Goal: Task Accomplishment & Management: Manage account settings

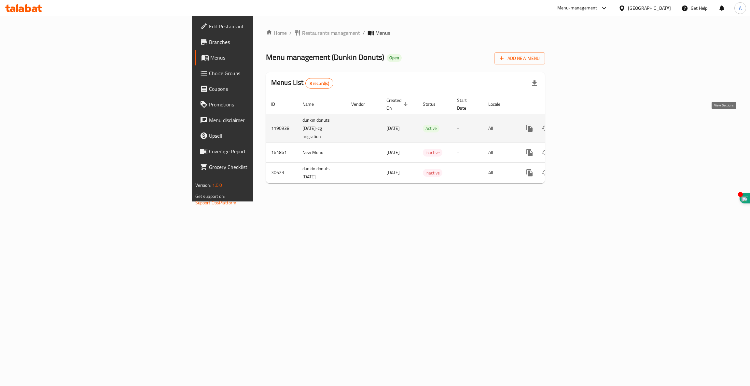
click at [580, 124] on icon "enhanced table" at bounding box center [577, 128] width 8 height 8
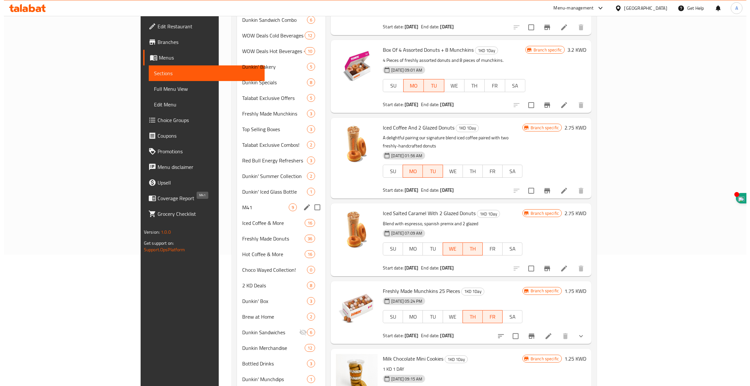
scroll to position [146, 0]
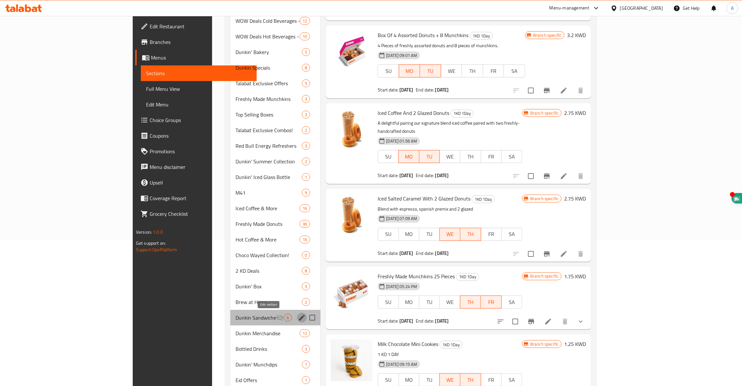
click at [298, 319] on icon "edit" at bounding box center [302, 318] width 8 height 8
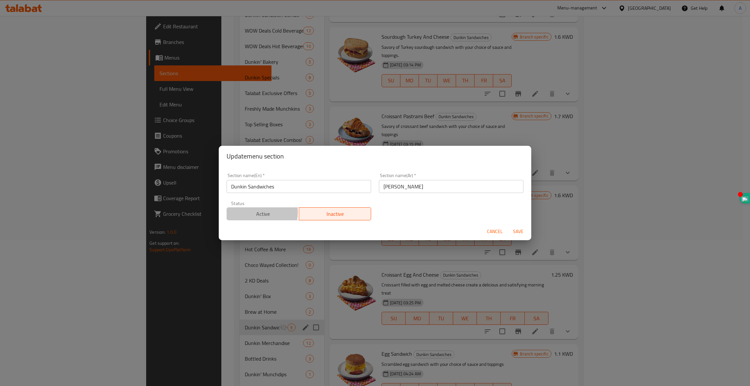
click at [260, 213] on span "Active" at bounding box center [262, 213] width 67 height 9
click at [524, 231] on span "Save" at bounding box center [518, 232] width 16 height 8
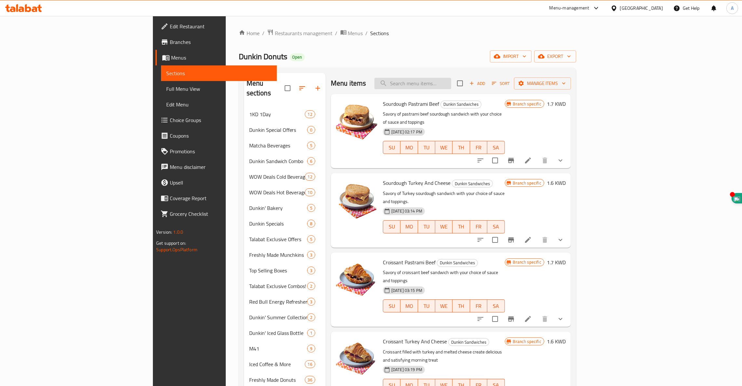
click at [451, 87] on input "search" at bounding box center [413, 83] width 77 height 11
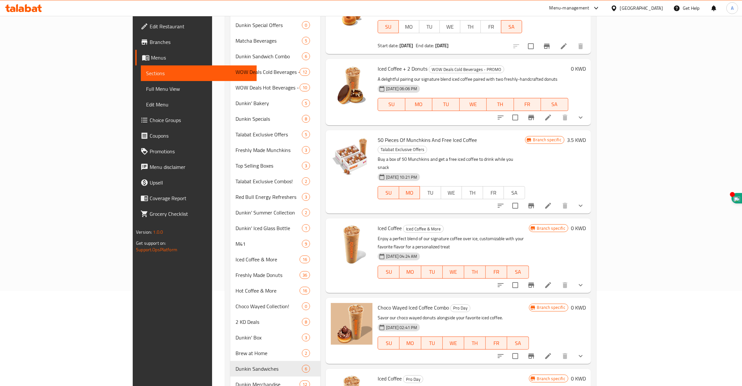
scroll to position [98, 0]
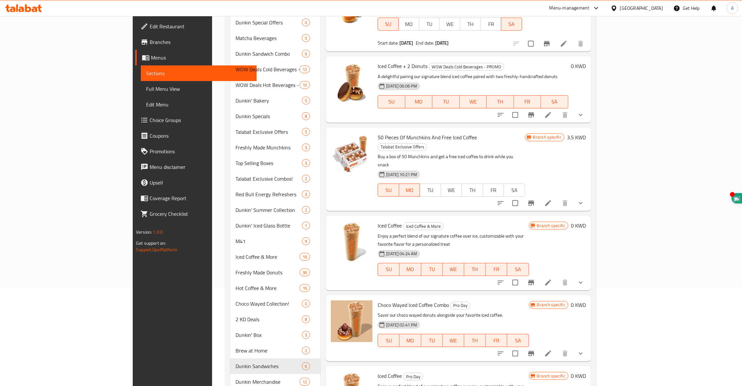
type input "iced coffee"
click at [551, 280] on icon at bounding box center [548, 283] width 6 height 6
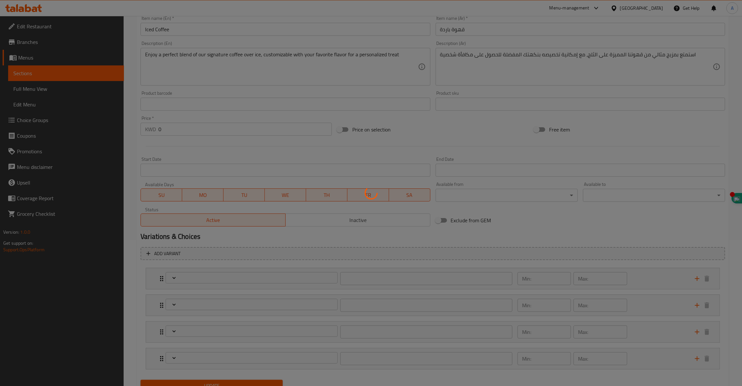
scroll to position [174, 0]
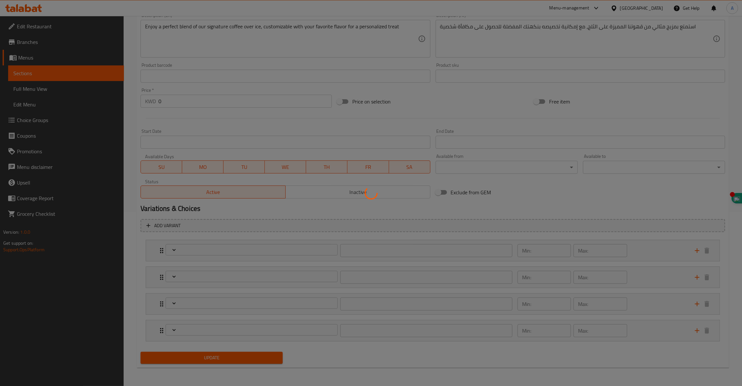
click at [508, 205] on div at bounding box center [371, 193] width 742 height 386
type input "اختيارك من الحليب:"
type input "1"
type input "إختيارك من الحجم:"
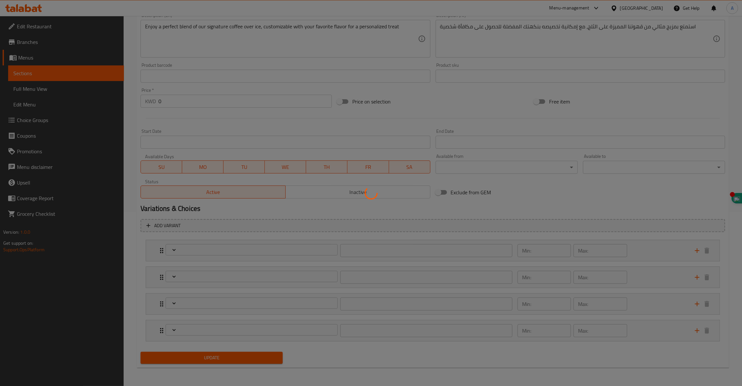
type input "1"
type input "اختيارك من الإضافات:"
type input "0"
type input "1"
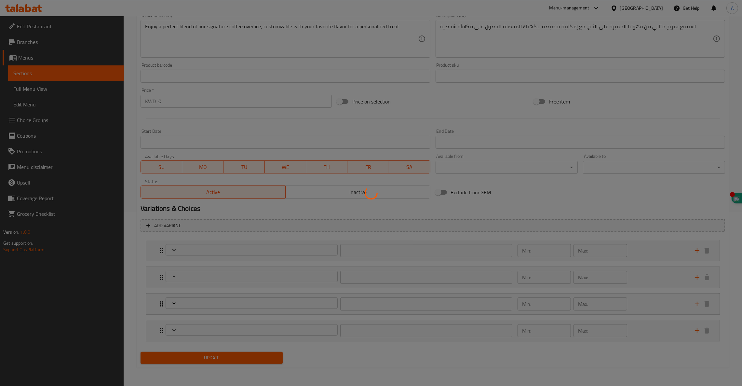
type input "إضافات"
type input "0"
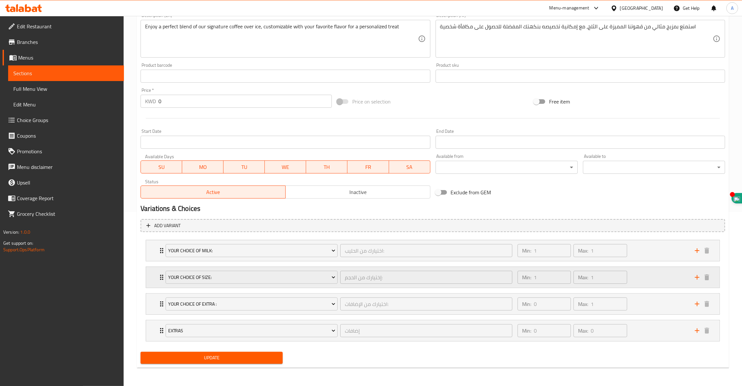
click at [159, 275] on icon "Expand" at bounding box center [162, 277] width 8 height 8
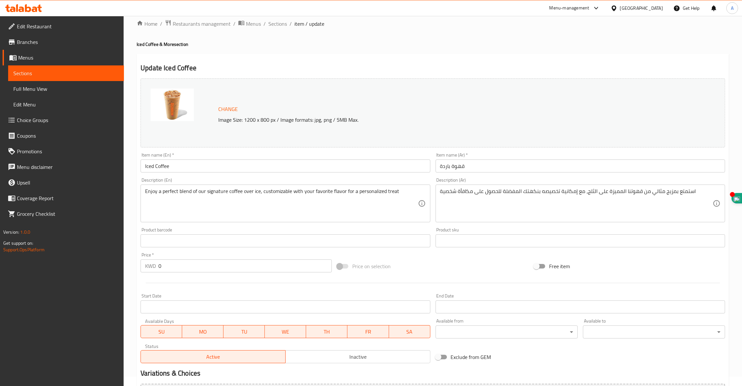
scroll to position [0, 0]
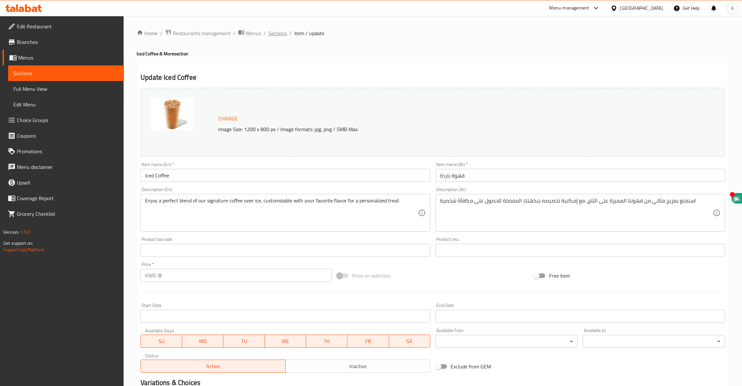
click at [280, 35] on span "Sections" at bounding box center [278, 33] width 19 height 8
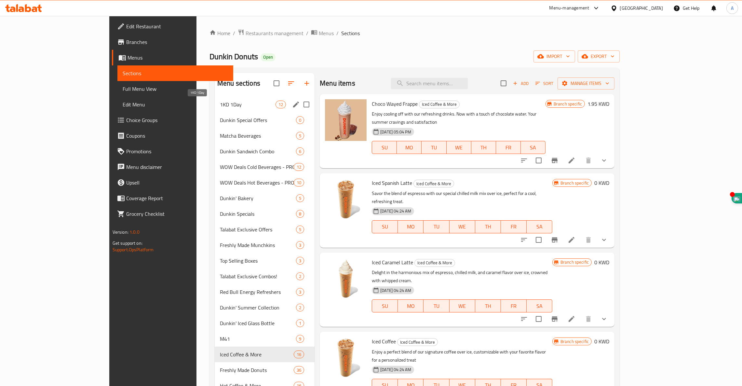
click at [220, 103] on span "1KD 1Day" at bounding box center [248, 105] width 56 height 8
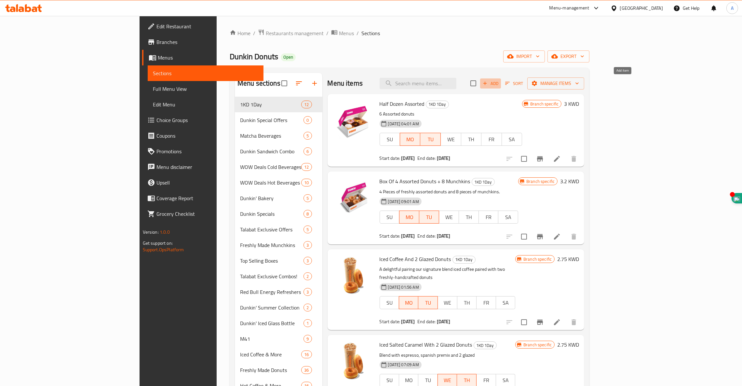
click at [500, 81] on span "Add" at bounding box center [491, 83] width 18 height 7
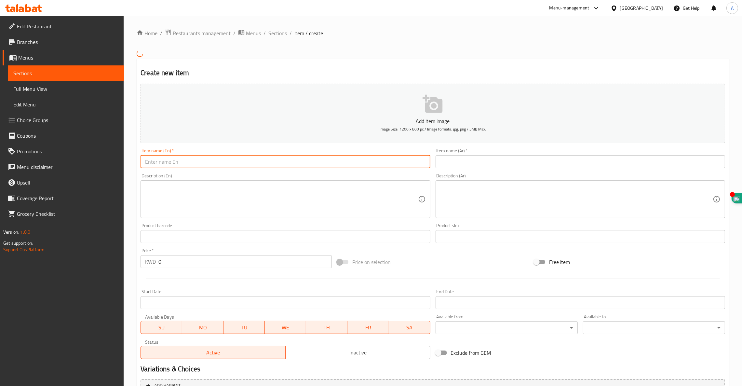
click at [244, 158] on input "text" at bounding box center [286, 161] width 290 height 13
type input "Two Reg Iced Coffee"
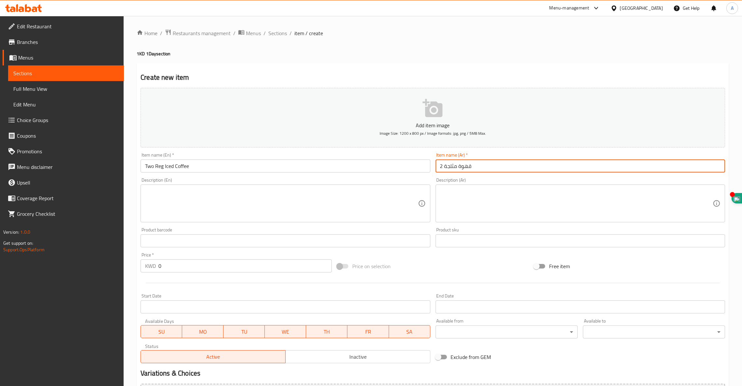
type input "2 قهوة مثلجة"
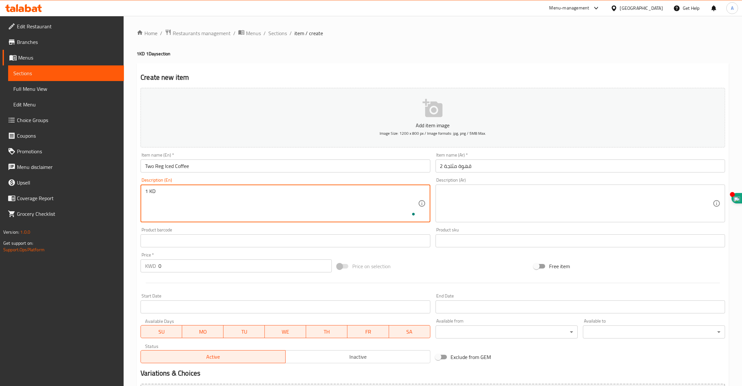
type textarea "1 KD"
type textarea "1 KD 1 DAY"
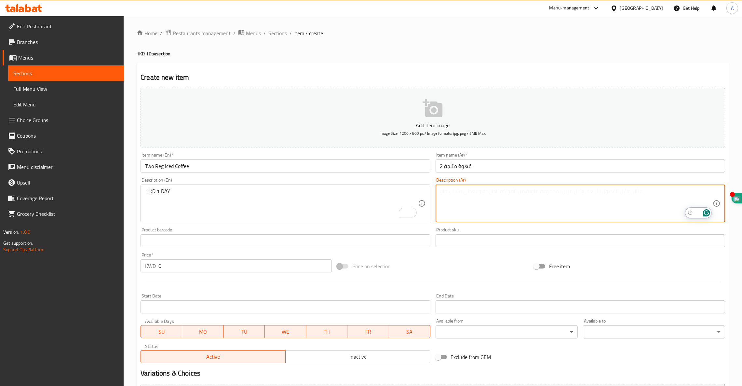
drag, startPoint x: 643, startPoint y: 193, endPoint x: 639, endPoint y: 193, distance: 3.9
click at [643, 193] on textarea "To enrich screen reader interactions, please activate Accessibility in Grammarl…" at bounding box center [576, 203] width 273 height 31
type textarea "يوم 1 دينار 1"
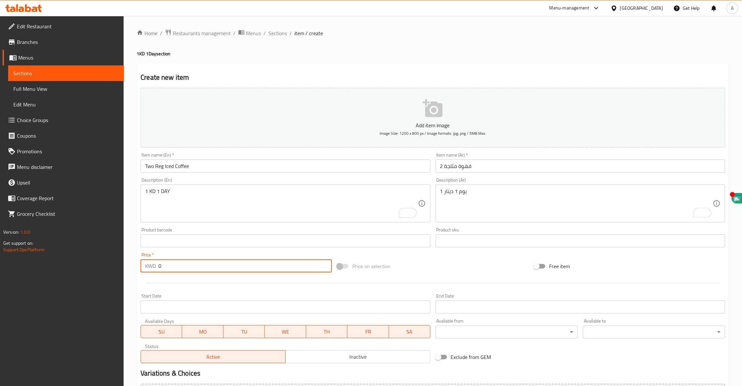
drag, startPoint x: 186, startPoint y: 265, endPoint x: 79, endPoint y: 251, distance: 108.6
click at [79, 251] on div "Edit Restaurant Branches Menus Sections Full Menu View Edit Menu Choice Groups …" at bounding box center [371, 238] width 742 height 444
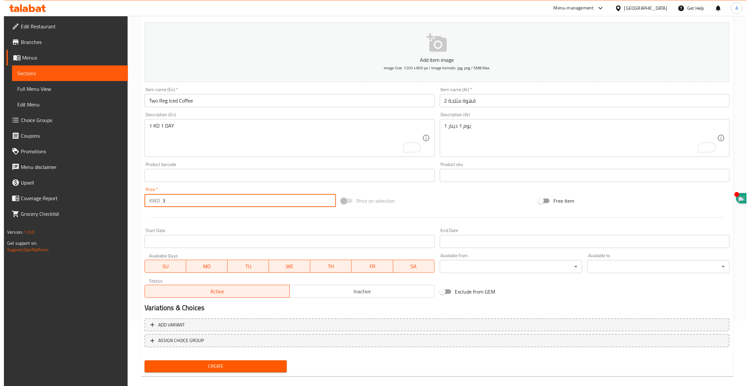
scroll to position [73, 0]
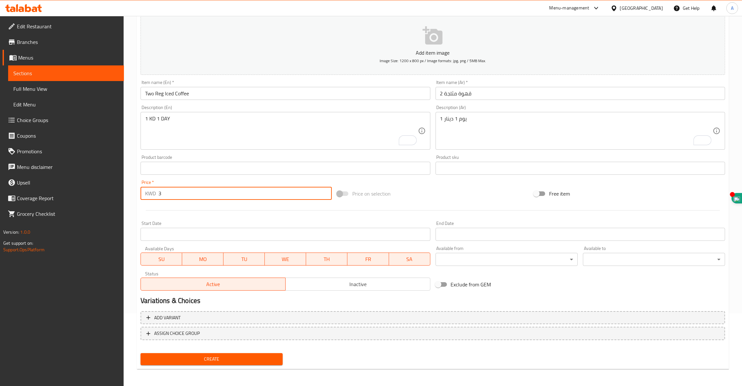
type input "3"
click at [419, 259] on span "SA" at bounding box center [410, 259] width 36 height 9
click at [352, 262] on span "FR" at bounding box center [369, 259] width 36 height 9
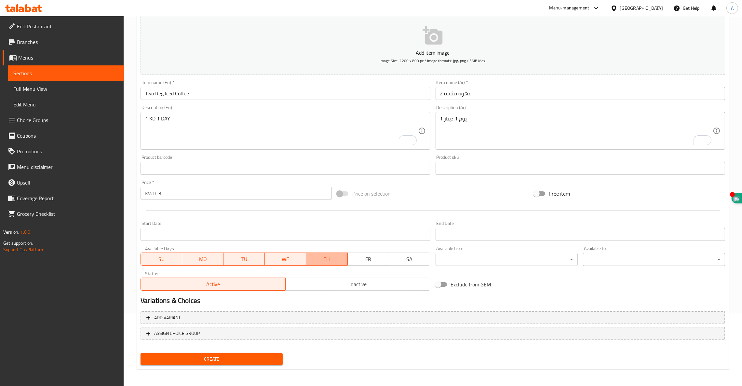
click at [317, 259] on span "TH" at bounding box center [327, 259] width 36 height 9
click at [277, 259] on span "WE" at bounding box center [286, 259] width 36 height 9
click at [157, 256] on span "SU" at bounding box center [162, 259] width 36 height 9
click at [209, 257] on span "MO" at bounding box center [203, 259] width 36 height 9
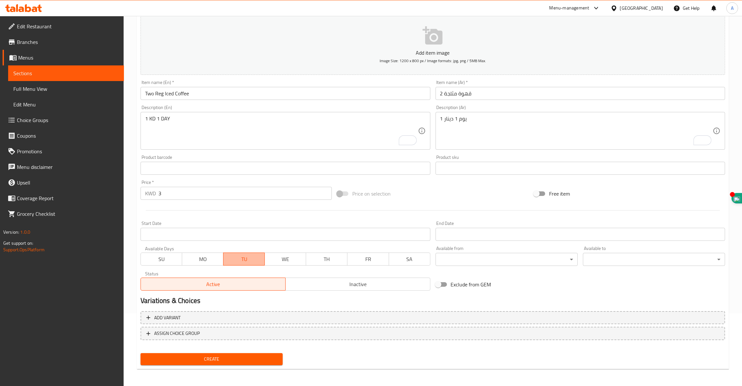
click at [244, 256] on span "TU" at bounding box center [244, 259] width 36 height 9
click at [291, 258] on span "WE" at bounding box center [286, 259] width 36 height 9
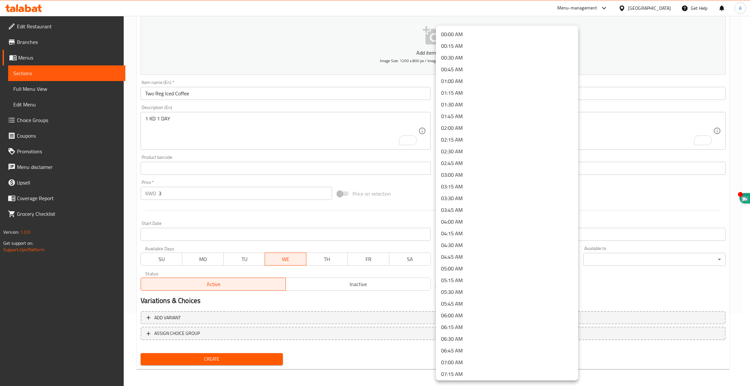
click at [457, 256] on body "​ Menu-management [GEOGRAPHIC_DATA] Get Help A Edit Restaurant Branches Menus S…" at bounding box center [375, 128] width 750 height 370
click at [474, 313] on li "06:00 AM" at bounding box center [507, 316] width 142 height 12
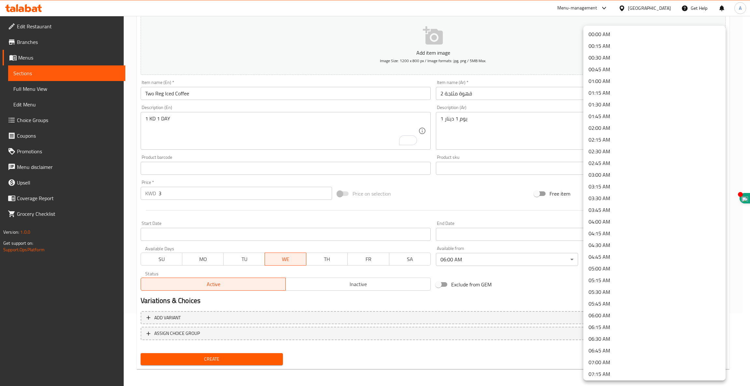
click at [611, 253] on body "​ Menu-management [GEOGRAPHIC_DATA] Get Help A Edit Restaurant Branches Menus S…" at bounding box center [375, 128] width 750 height 370
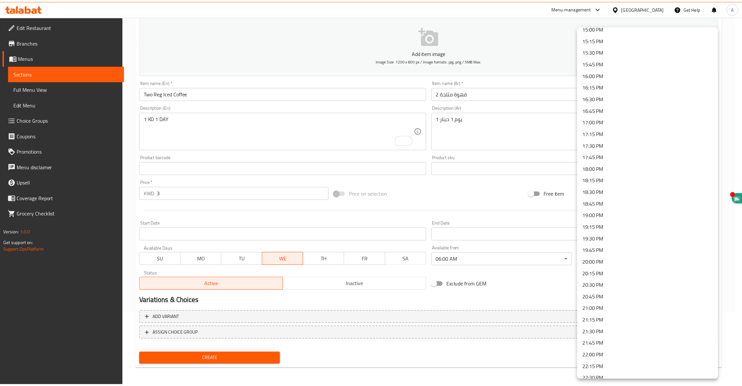
scroll to position [786, 0]
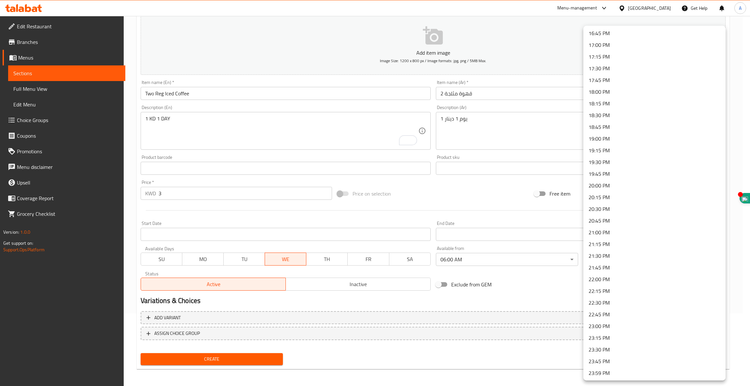
click at [626, 374] on li "23:59 PM" at bounding box center [654, 373] width 142 height 12
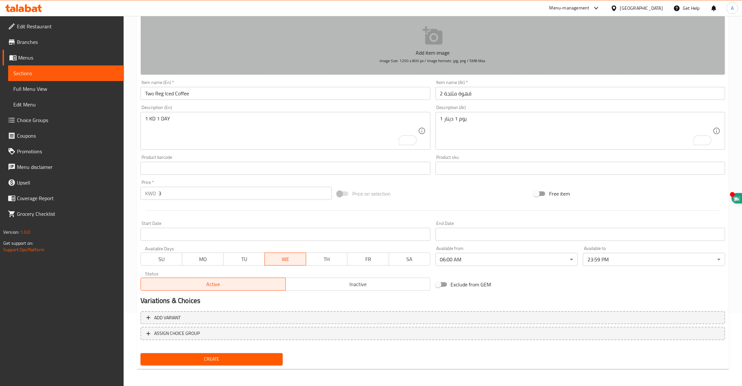
click at [430, 39] on icon "button" at bounding box center [433, 35] width 21 height 21
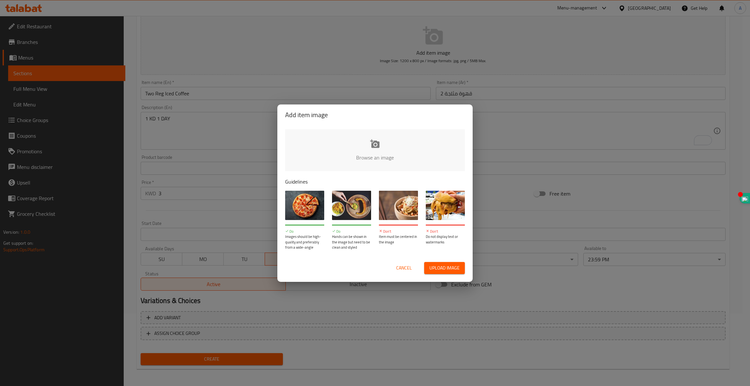
click at [370, 152] on input "file" at bounding box center [595, 159] width 620 height 61
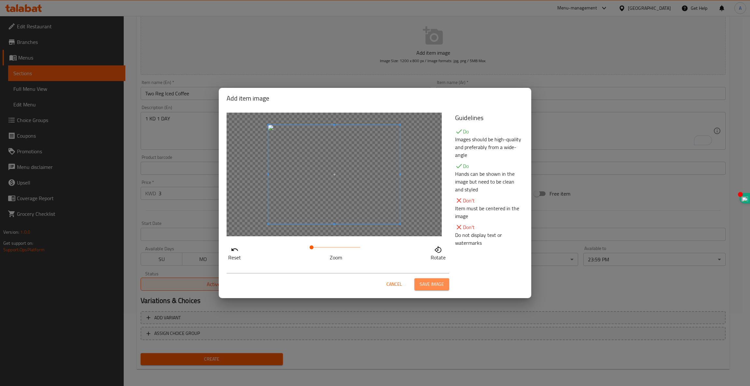
click at [436, 287] on span "Save image" at bounding box center [432, 284] width 24 height 8
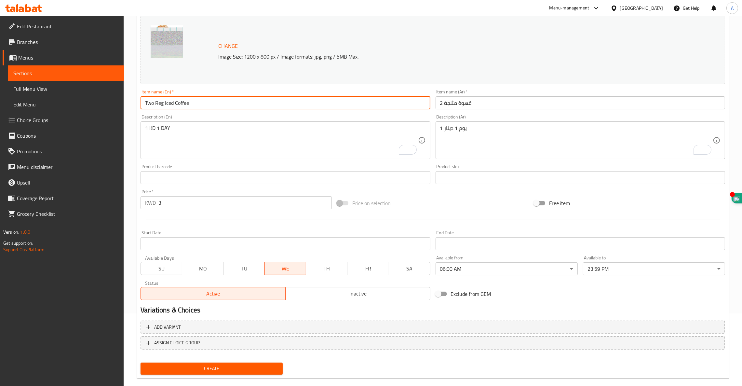
click at [163, 103] on input "Two Reg Iced Coffee" at bounding box center [286, 102] width 290 height 13
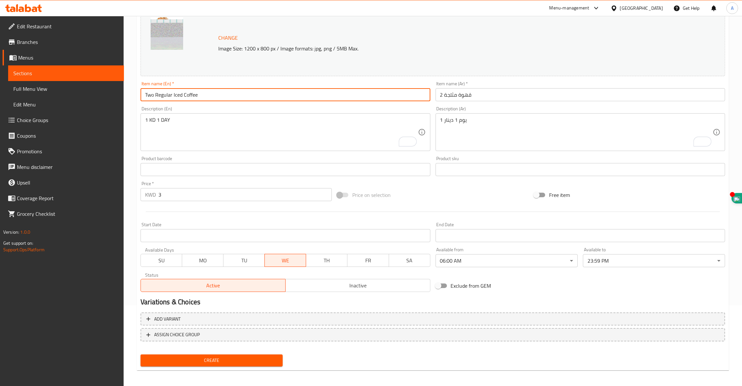
scroll to position [82, 0]
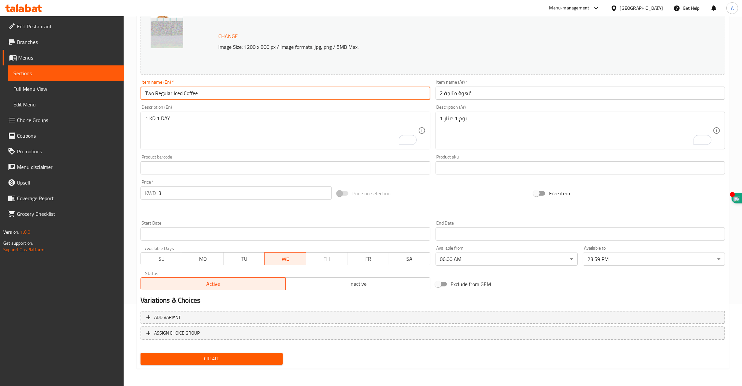
type input "Two Regular Iced Coffee"
click at [205, 359] on span "Create" at bounding box center [212, 359] width 132 height 8
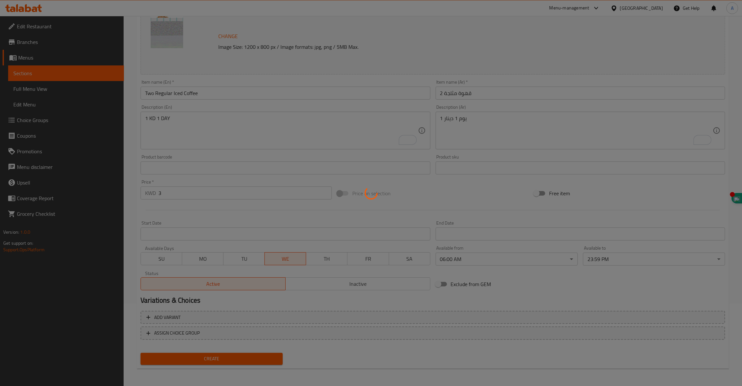
scroll to position [0, 0]
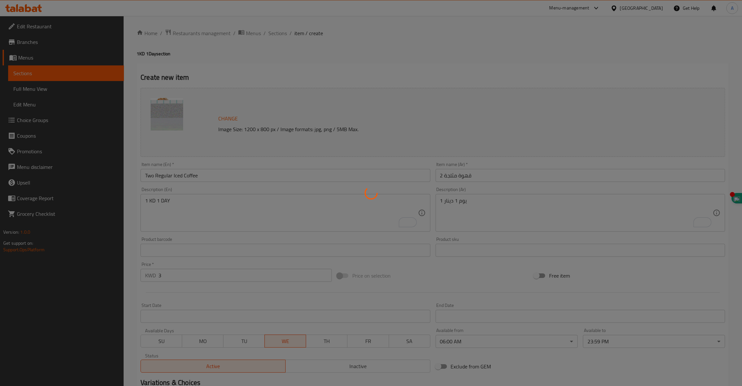
type input "0"
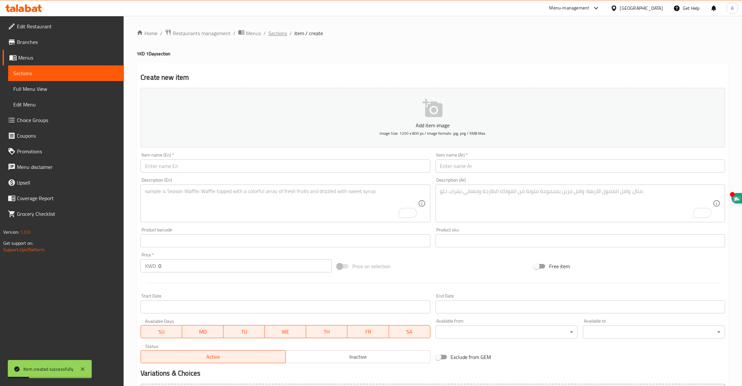
click at [280, 33] on span "Sections" at bounding box center [278, 33] width 19 height 8
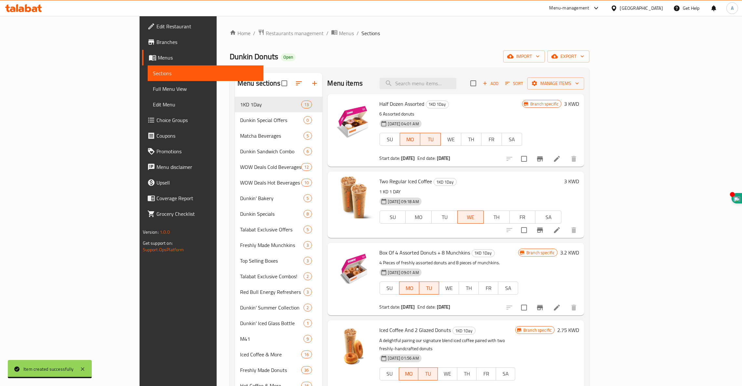
click at [582, 158] on div at bounding box center [542, 159] width 80 height 16
click at [511, 82] on icon "button" at bounding box center [508, 83] width 6 height 6
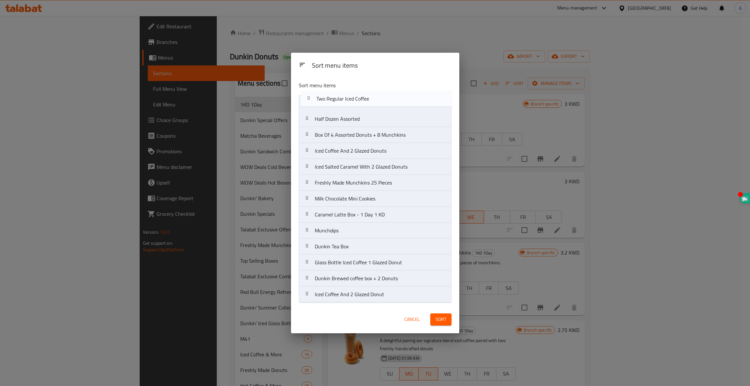
drag, startPoint x: 337, startPoint y: 121, endPoint x: 340, endPoint y: 101, distance: 20.4
click at [340, 101] on nav "Half Dozen Assorted Two Regular Iced Coffee Box Of 4 Assorted Donuts + 8 Munchk…" at bounding box center [375, 199] width 153 height 208
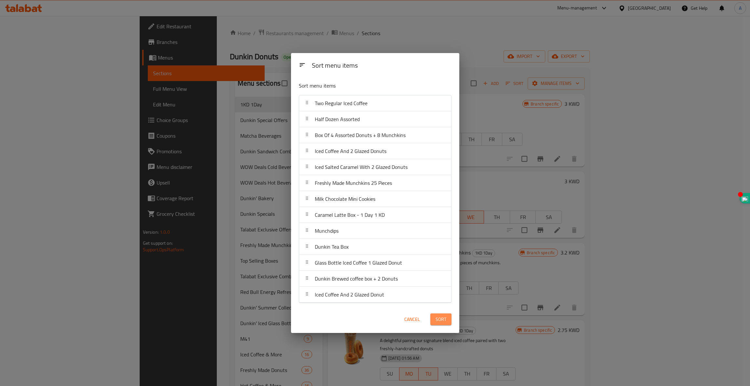
click at [442, 318] on span "Sort" at bounding box center [440, 319] width 11 height 8
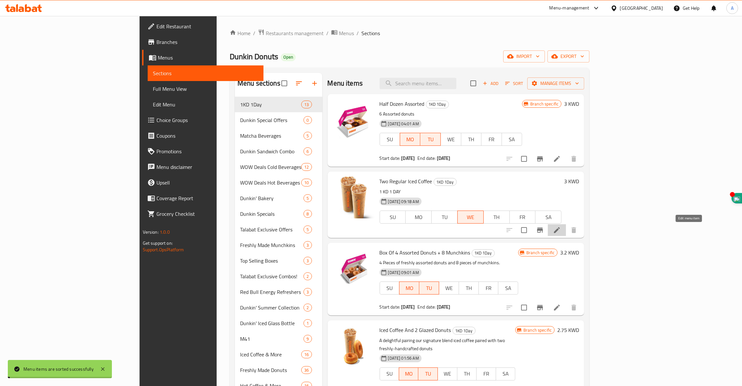
click at [560, 232] on icon at bounding box center [557, 230] width 6 height 6
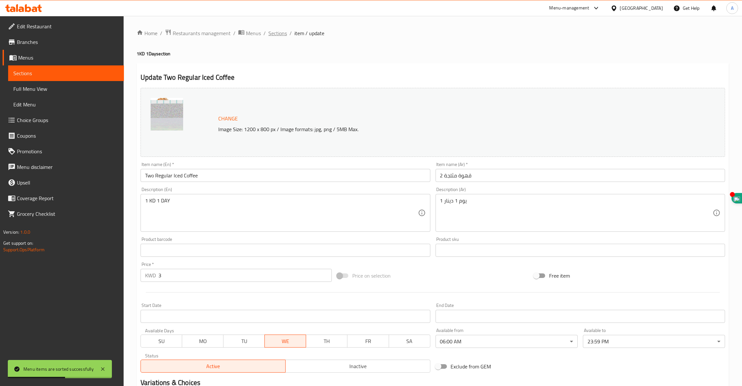
click at [280, 33] on span "Sections" at bounding box center [278, 33] width 19 height 8
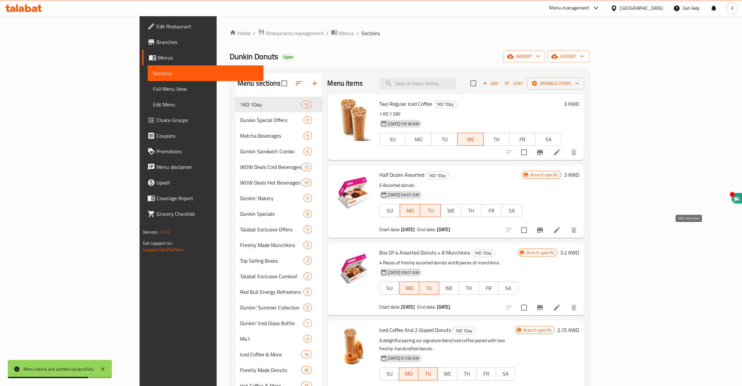
click at [561, 232] on icon at bounding box center [557, 230] width 8 height 8
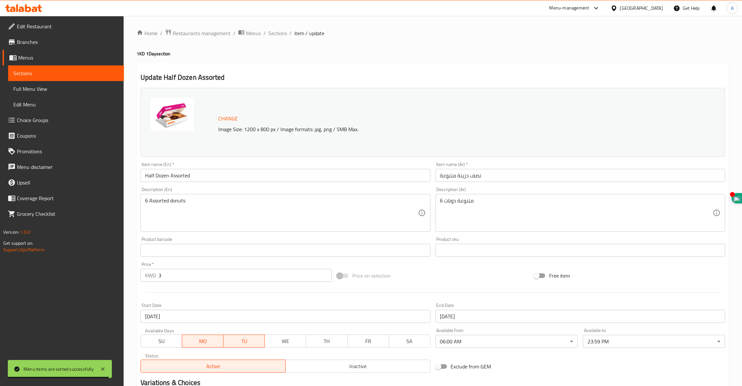
drag, startPoint x: 241, startPoint y: 341, endPoint x: 237, endPoint y: 340, distance: 4.2
click at [241, 341] on span "TU" at bounding box center [244, 341] width 36 height 9
click at [188, 338] on span "MO" at bounding box center [203, 341] width 36 height 9
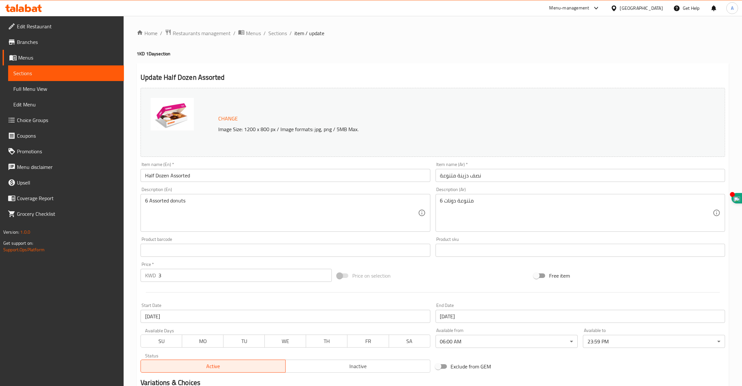
click at [293, 345] on span "WE" at bounding box center [286, 341] width 36 height 9
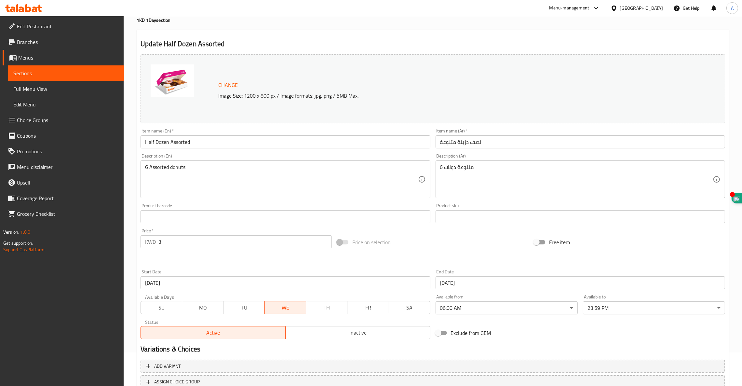
scroll to position [82, 0]
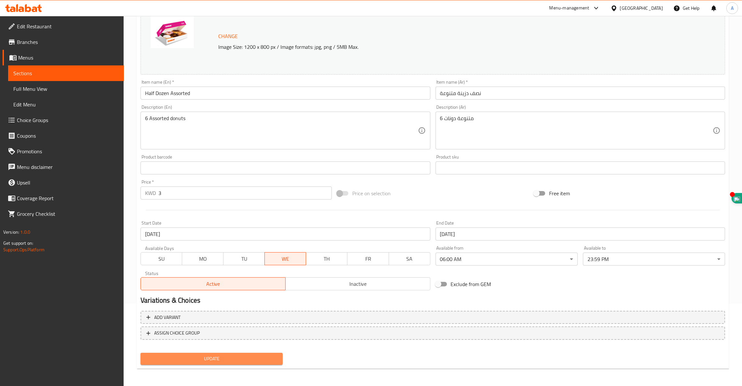
click at [209, 357] on span "Update" at bounding box center [212, 359] width 132 height 8
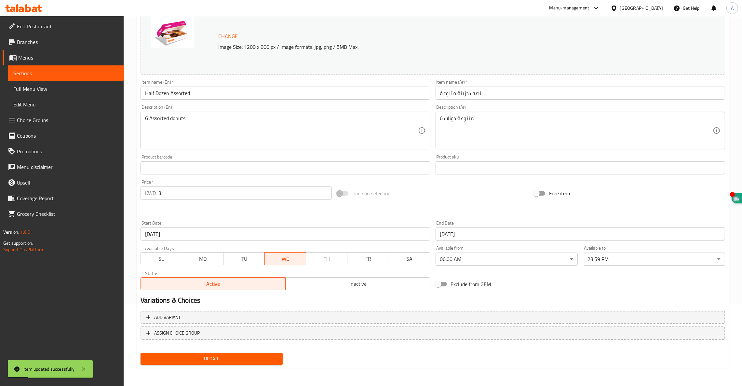
scroll to position [0, 0]
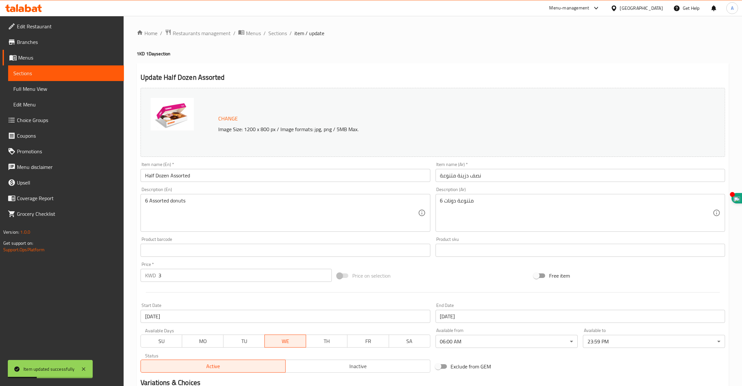
drag, startPoint x: 273, startPoint y: 32, endPoint x: 274, endPoint y: 39, distance: 7.0
click at [273, 32] on span "Sections" at bounding box center [278, 33] width 19 height 8
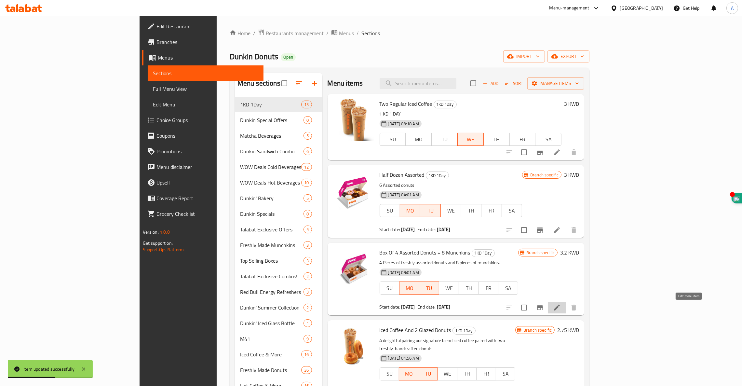
click at [561, 310] on icon at bounding box center [557, 308] width 8 height 8
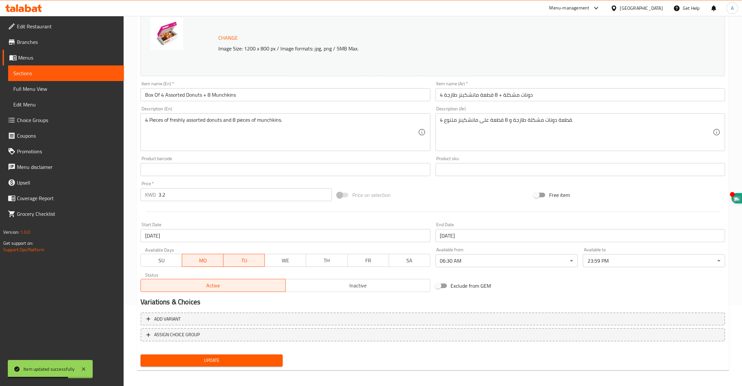
scroll to position [82, 0]
click at [237, 259] on span "TU" at bounding box center [244, 258] width 36 height 9
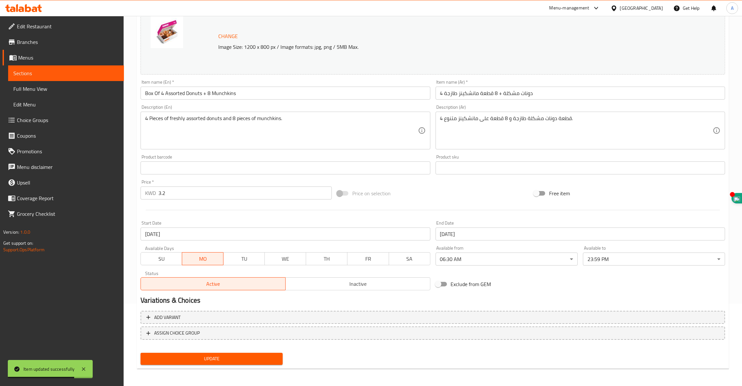
click at [190, 257] on span "MO" at bounding box center [203, 258] width 36 height 9
click at [294, 264] on button "WE" at bounding box center [286, 258] width 42 height 13
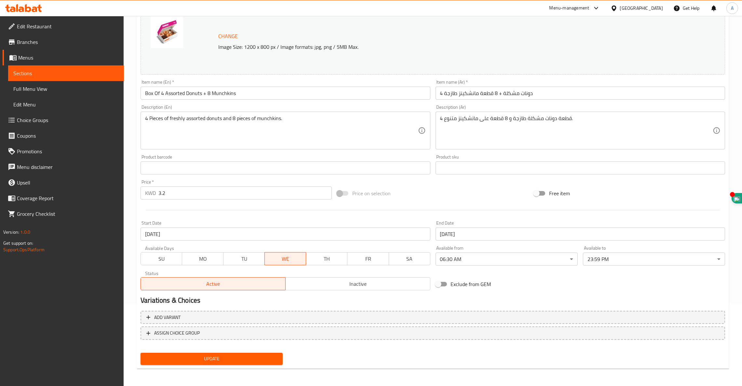
click at [150, 234] on input "[DATE]" at bounding box center [286, 234] width 290 height 13
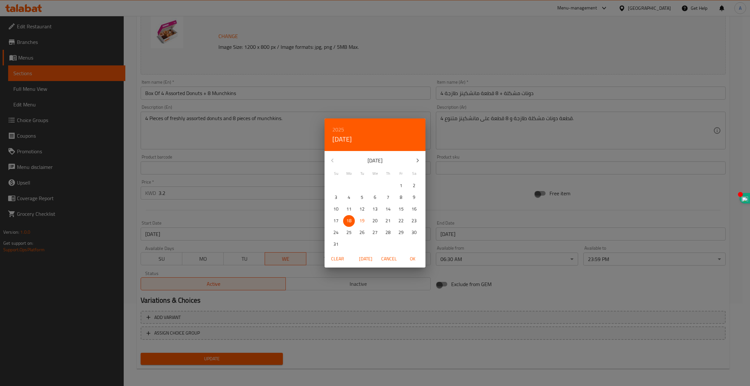
click at [373, 220] on p "20" at bounding box center [374, 221] width 5 height 8
click at [449, 236] on div "2025 Wed, Aug [DATE] Mo Tu We Th Fr Sa 27 28 29 30 31 1 2 3 4 5 6 7 8 9 10 11 1…" at bounding box center [375, 193] width 750 height 386
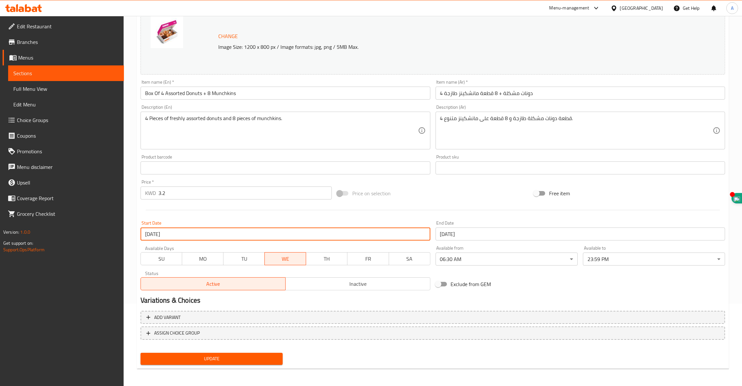
click at [317, 233] on input "[DATE]" at bounding box center [286, 234] width 290 height 13
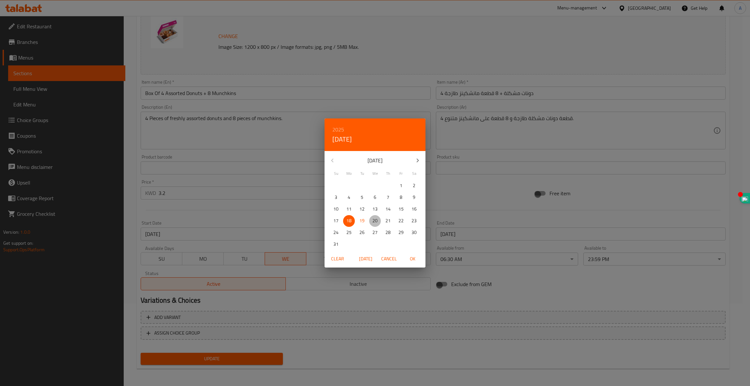
click at [373, 218] on p "20" at bounding box center [374, 221] width 5 height 8
click at [413, 257] on span "OK" at bounding box center [413, 259] width 16 height 8
type input "[DATE]"
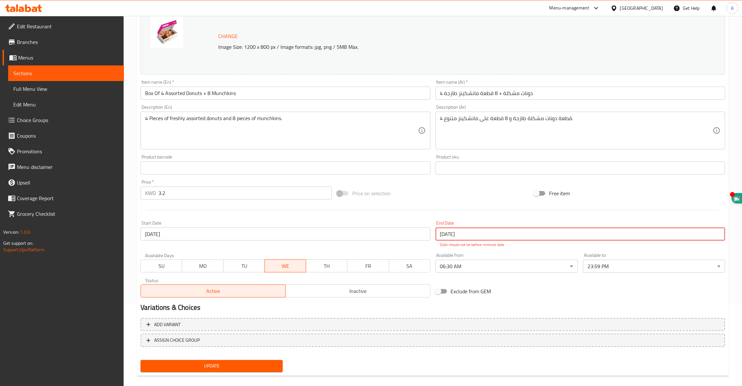
click at [463, 236] on input "[DATE]" at bounding box center [581, 234] width 290 height 13
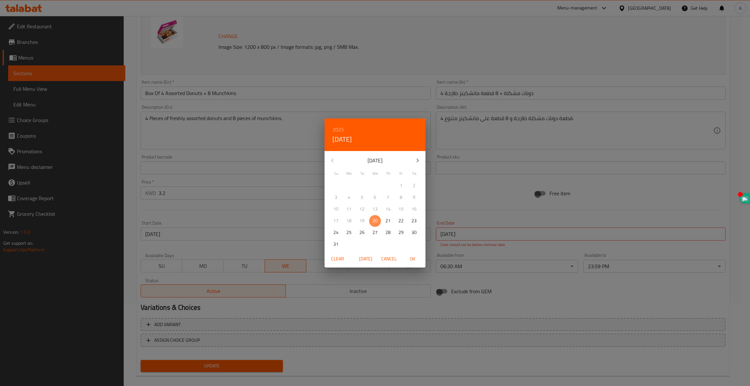
click at [372, 221] on p "20" at bounding box center [374, 221] width 5 height 8
click at [416, 258] on span "OK" at bounding box center [413, 259] width 16 height 8
type input "[DATE]"
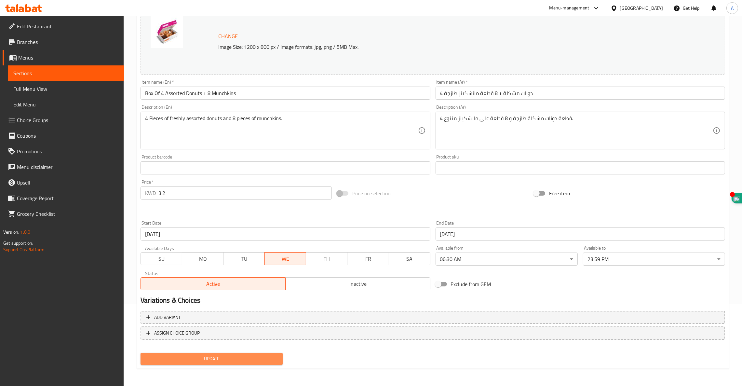
click at [212, 355] on span "Update" at bounding box center [212, 359] width 132 height 8
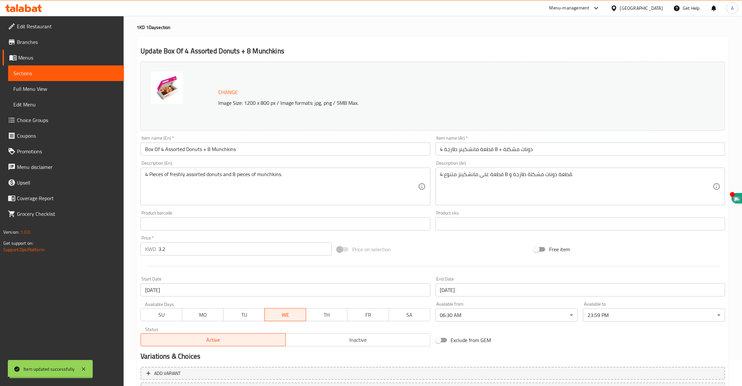
scroll to position [0, 0]
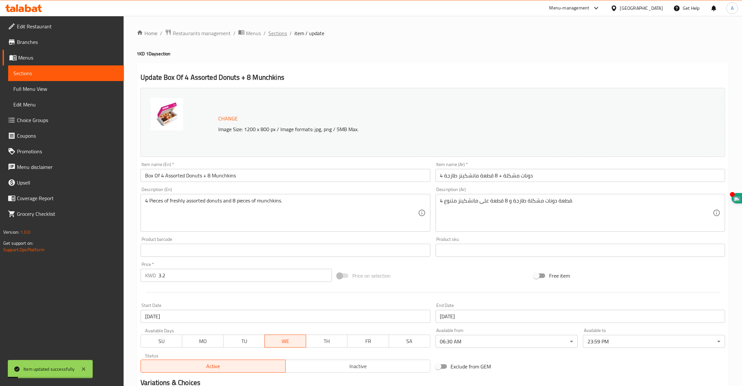
click at [274, 36] on span "Sections" at bounding box center [278, 33] width 19 height 8
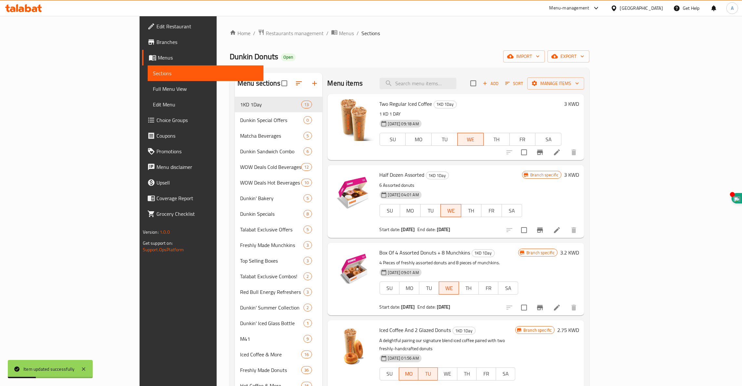
drag, startPoint x: 677, startPoint y: 154, endPoint x: 693, endPoint y: 157, distance: 16.3
click at [582, 159] on div at bounding box center [542, 153] width 80 height 16
click at [561, 154] on icon at bounding box center [557, 152] width 8 height 8
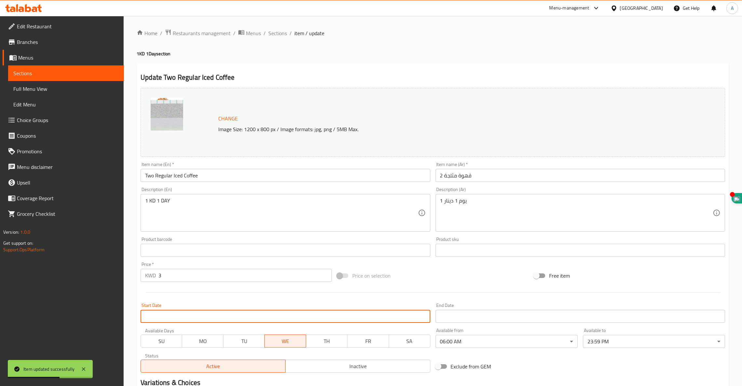
click at [241, 312] on input "Start Date" at bounding box center [286, 316] width 290 height 13
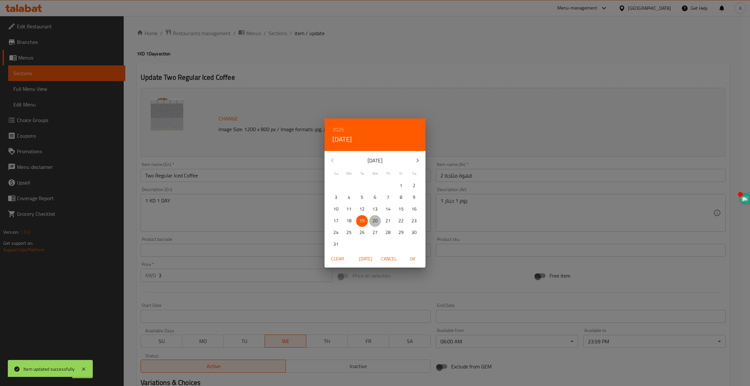
click at [378, 222] on span "20" at bounding box center [375, 221] width 12 height 8
click at [414, 257] on span "OK" at bounding box center [413, 259] width 16 height 8
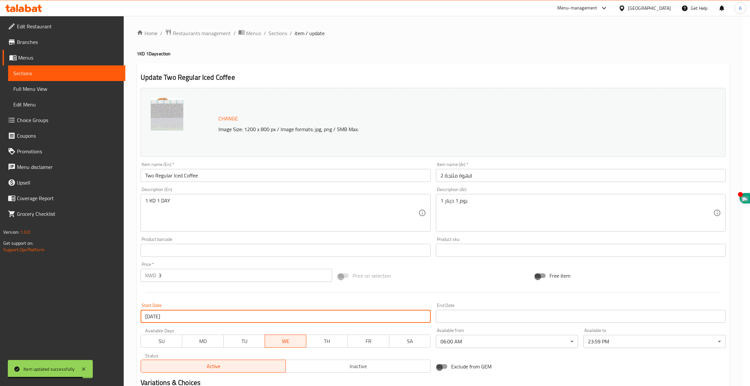
type input "[DATE]"
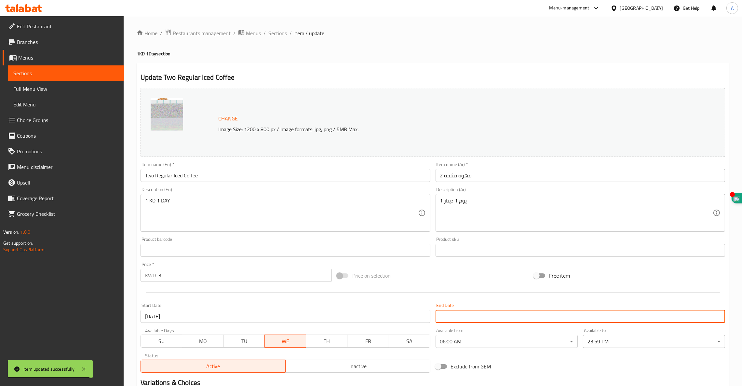
click at [485, 319] on input "Start Date" at bounding box center [581, 316] width 290 height 13
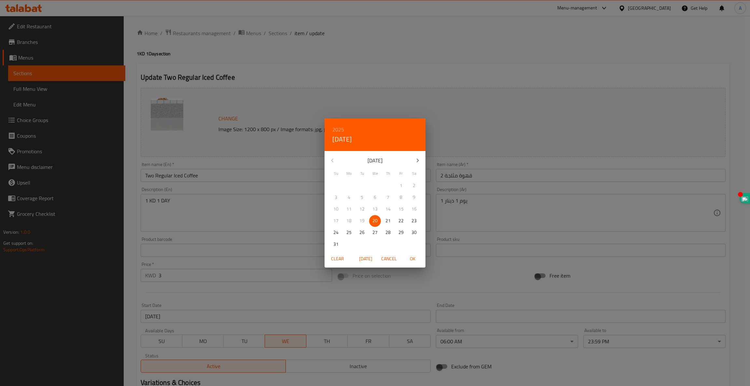
click at [375, 221] on p "20" at bounding box center [374, 221] width 5 height 8
click at [415, 257] on span "OK" at bounding box center [413, 259] width 16 height 8
type input "[DATE]"
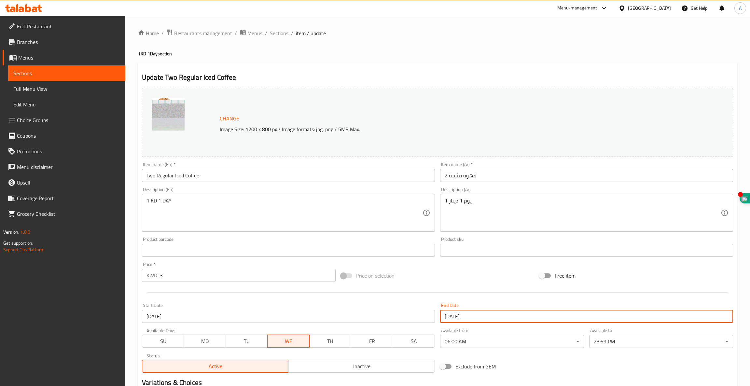
click at [471, 341] on body "​ Menu-management [GEOGRAPHIC_DATA] Get Help A Edit Restaurant Branches Menus S…" at bounding box center [375, 201] width 750 height 370
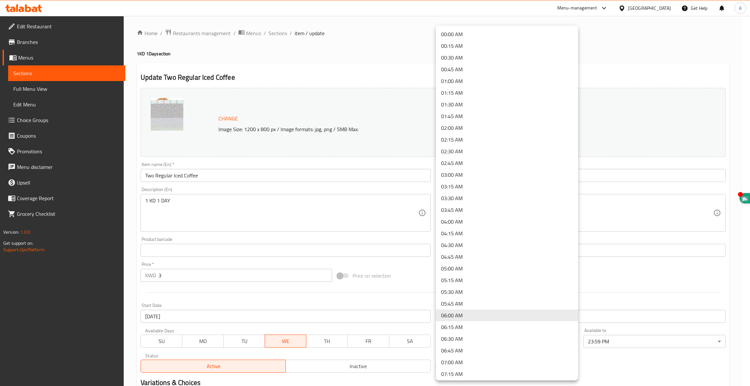
click at [453, 337] on li "06:30 AM" at bounding box center [507, 339] width 142 height 12
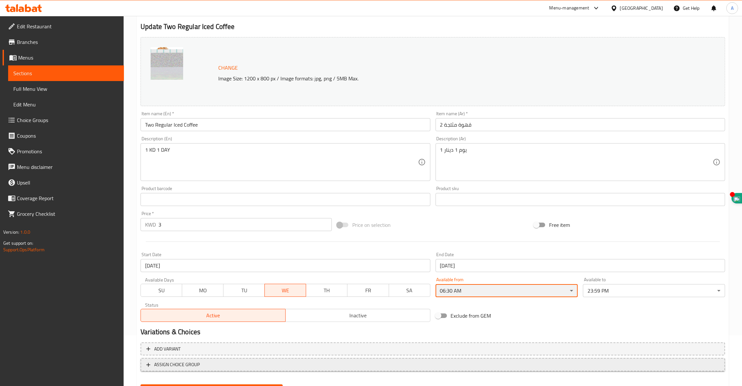
scroll to position [82, 0]
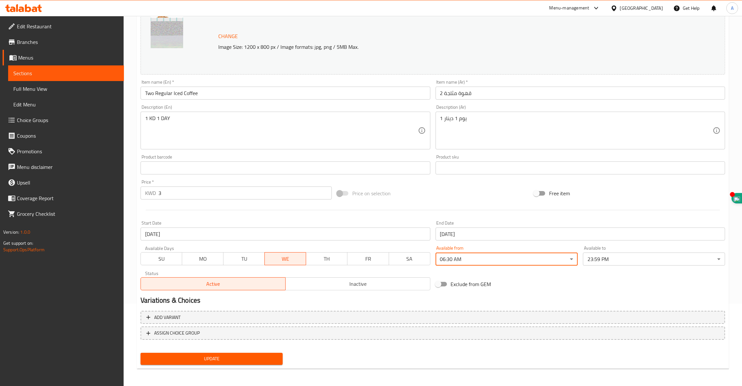
click at [209, 362] on button "Update" at bounding box center [212, 359] width 142 height 12
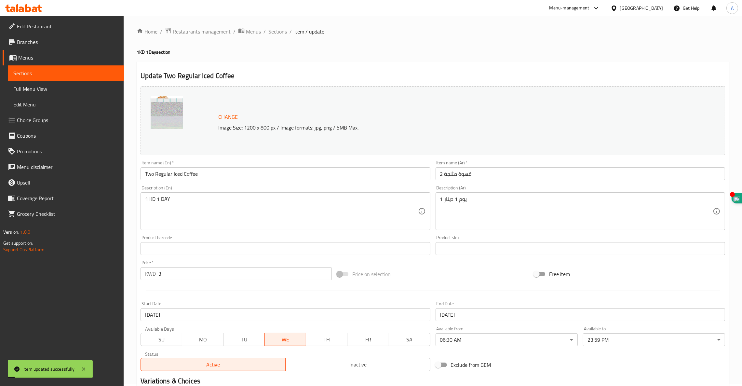
scroll to position [0, 0]
drag, startPoint x: 279, startPoint y: 34, endPoint x: 279, endPoint y: 39, distance: 4.6
click at [278, 34] on span "Sections" at bounding box center [278, 33] width 19 height 8
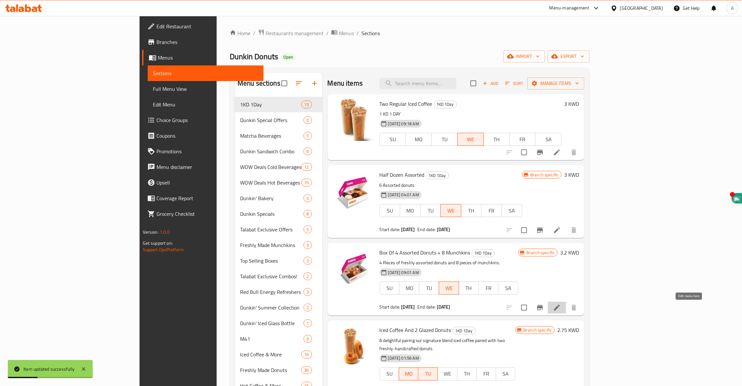
click at [561, 308] on icon at bounding box center [557, 308] width 8 height 8
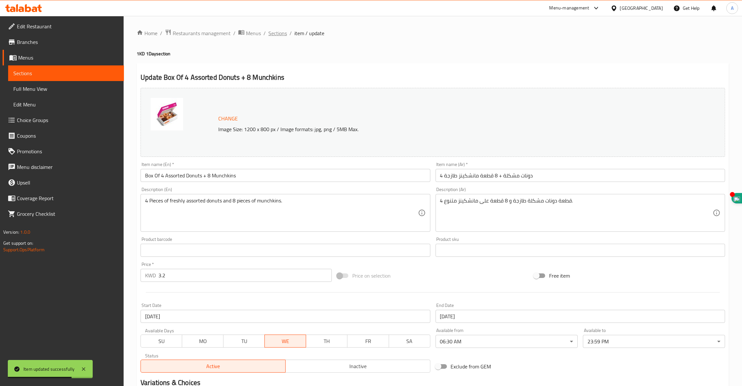
click at [271, 29] on span "Sections" at bounding box center [278, 33] width 19 height 8
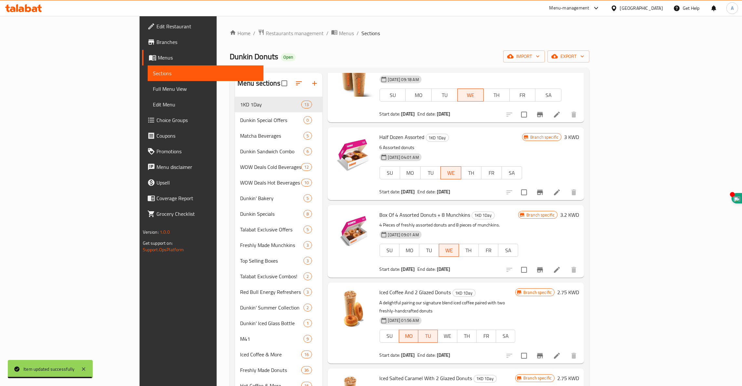
scroll to position [146, 0]
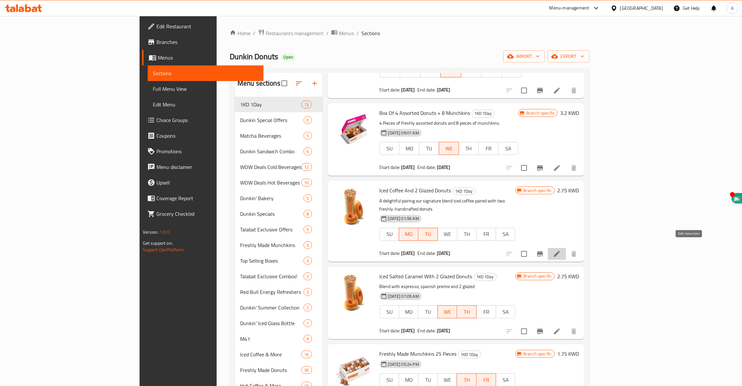
click at [561, 250] on icon at bounding box center [557, 254] width 8 height 8
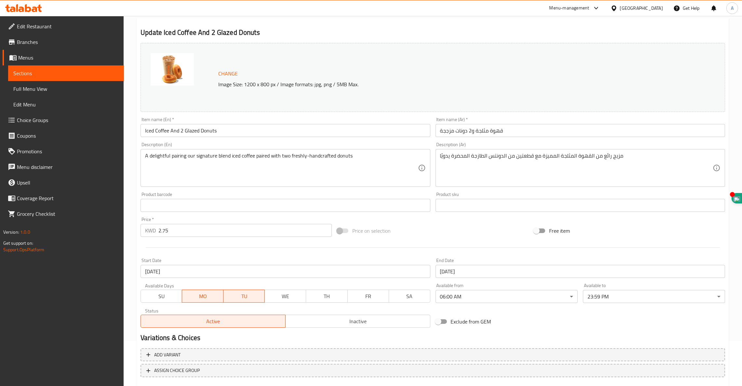
scroll to position [82, 0]
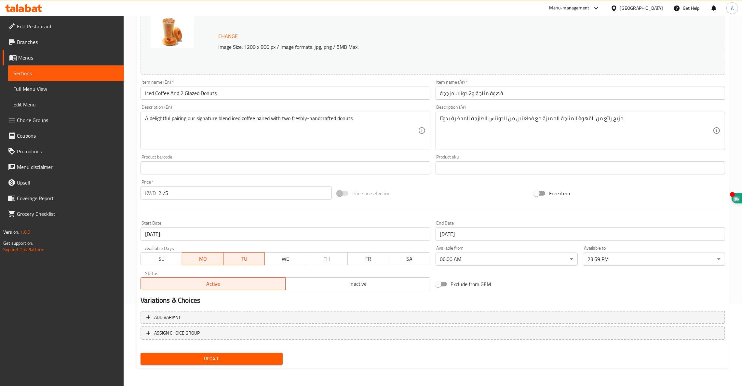
click at [177, 253] on button "SU" at bounding box center [162, 258] width 42 height 13
drag, startPoint x: 220, startPoint y: 263, endPoint x: 208, endPoint y: 262, distance: 12.7
click at [219, 263] on span "MO" at bounding box center [203, 258] width 36 height 9
drag, startPoint x: 168, startPoint y: 262, endPoint x: 185, endPoint y: 263, distance: 17.0
click at [168, 262] on span "SU" at bounding box center [162, 258] width 36 height 9
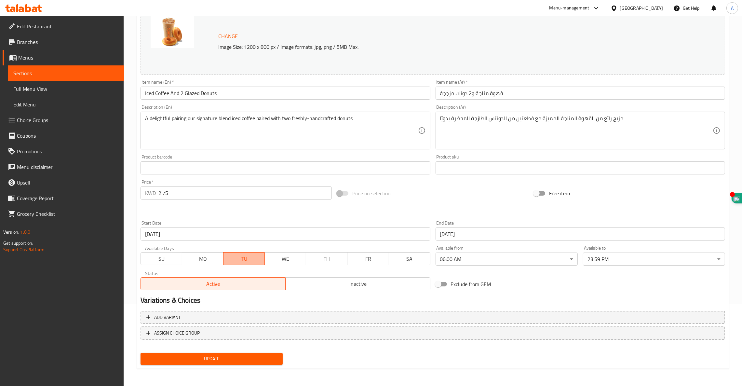
click at [247, 262] on span "TU" at bounding box center [244, 258] width 36 height 9
click at [294, 261] on span "WE" at bounding box center [286, 258] width 36 height 9
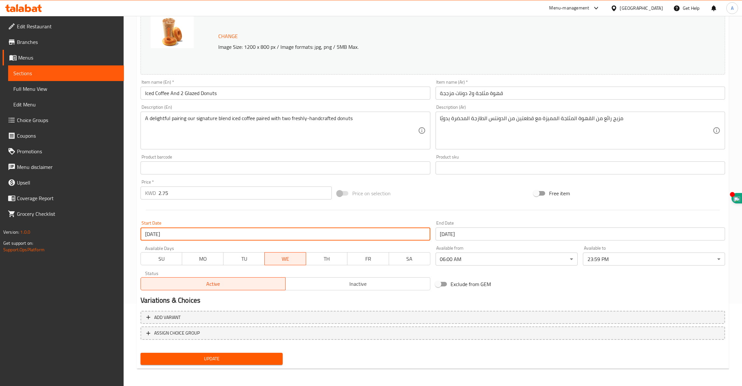
click at [257, 238] on input "[DATE]" at bounding box center [286, 234] width 290 height 13
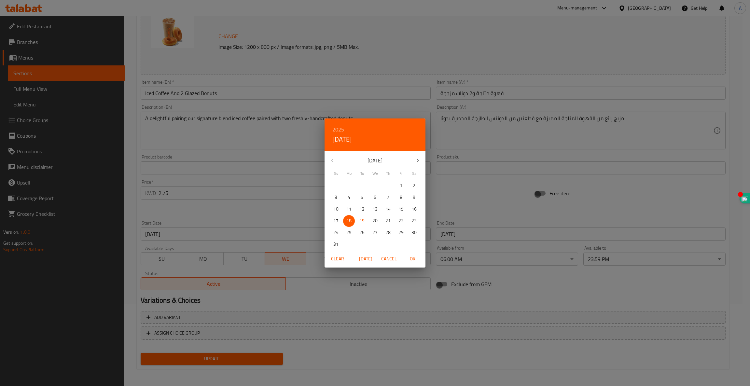
click at [372, 220] on p "20" at bounding box center [374, 221] width 5 height 8
click at [415, 259] on span "OK" at bounding box center [413, 259] width 16 height 8
type input "[DATE]"
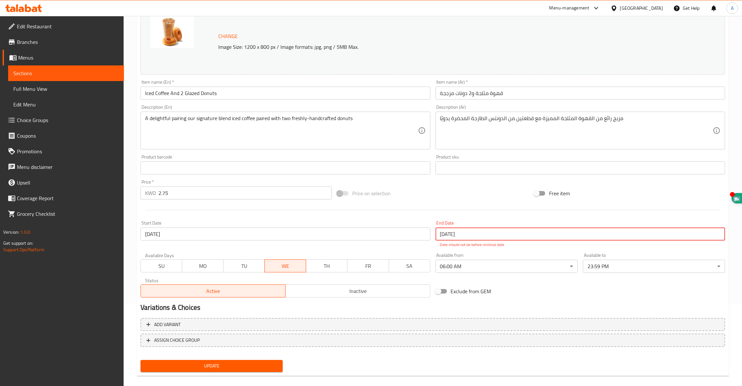
click at [467, 236] on input "[DATE]" at bounding box center [581, 234] width 290 height 13
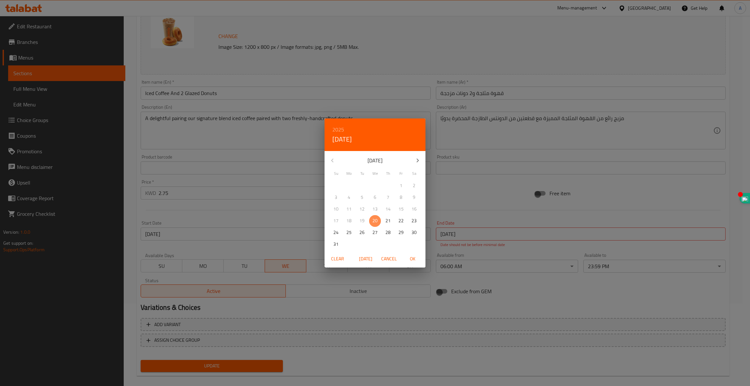
click at [375, 221] on p "20" at bounding box center [374, 221] width 5 height 8
click at [415, 262] on span "OK" at bounding box center [413, 259] width 16 height 8
type input "[DATE]"
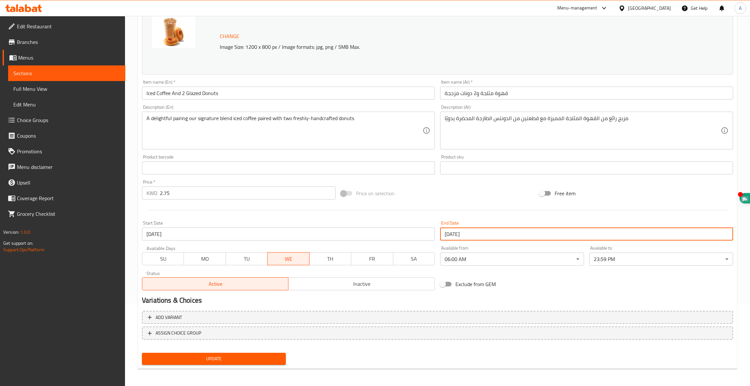
click at [456, 259] on body "​ Menu-management [GEOGRAPHIC_DATA] Get Help A Edit Restaurant Branches Menus S…" at bounding box center [375, 119] width 750 height 370
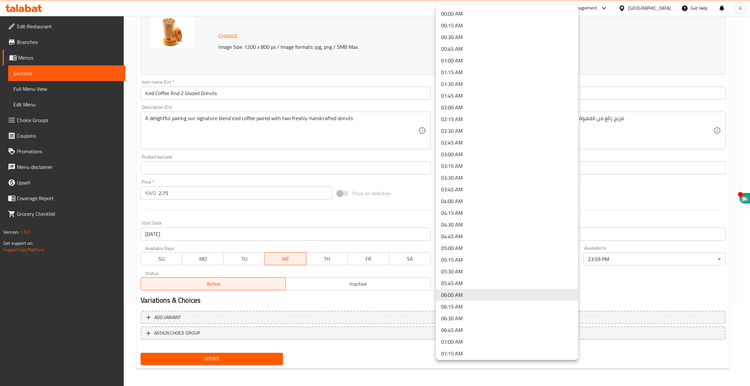
click at [449, 321] on li "06:30 AM" at bounding box center [507, 318] width 142 height 12
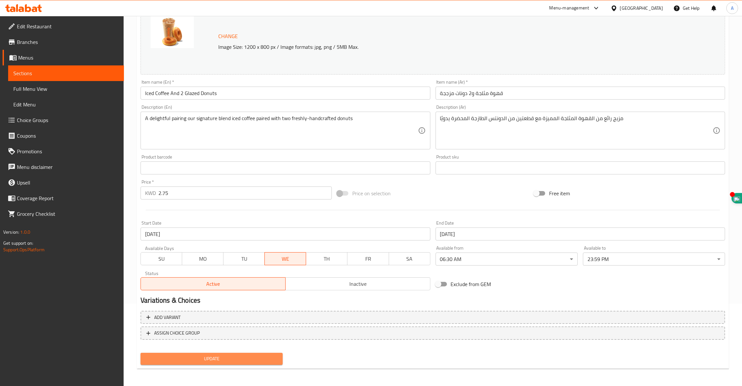
click at [198, 356] on span "Update" at bounding box center [212, 359] width 132 height 8
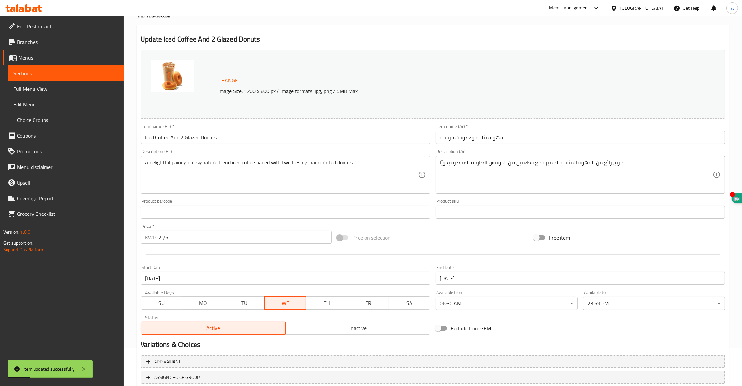
scroll to position [0, 0]
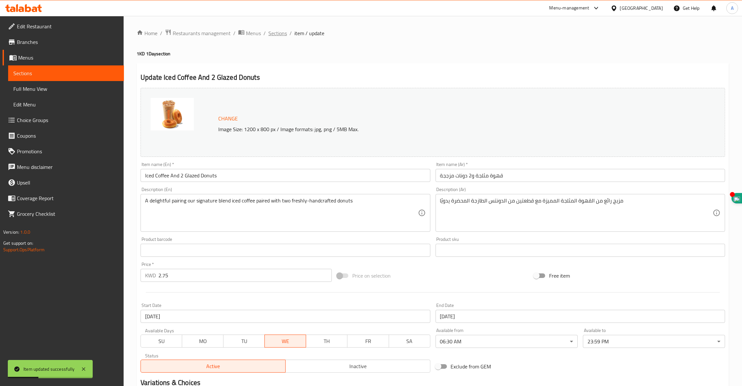
click at [277, 31] on span "Sections" at bounding box center [278, 33] width 19 height 8
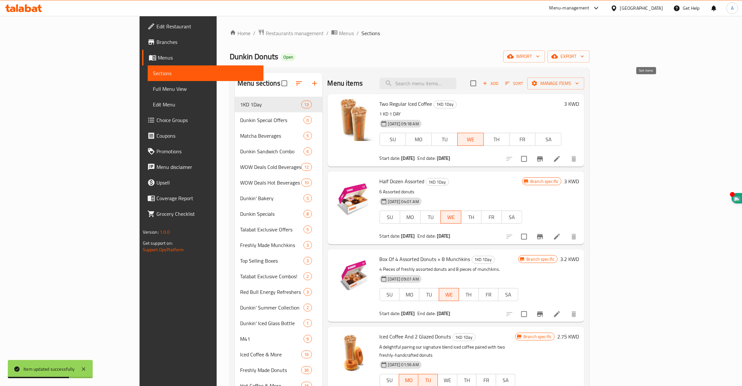
click at [511, 83] on icon "button" at bounding box center [508, 83] width 6 height 6
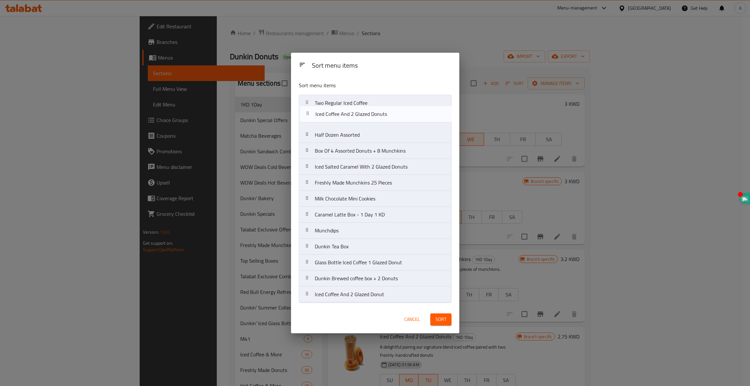
drag, startPoint x: 346, startPoint y: 150, endPoint x: 347, endPoint y: 111, distance: 39.1
click at [347, 111] on nav "Two Regular Iced Coffee Half Dozen Assorted Box Of 4 Assorted Donuts + 8 Munchk…" at bounding box center [375, 199] width 153 height 208
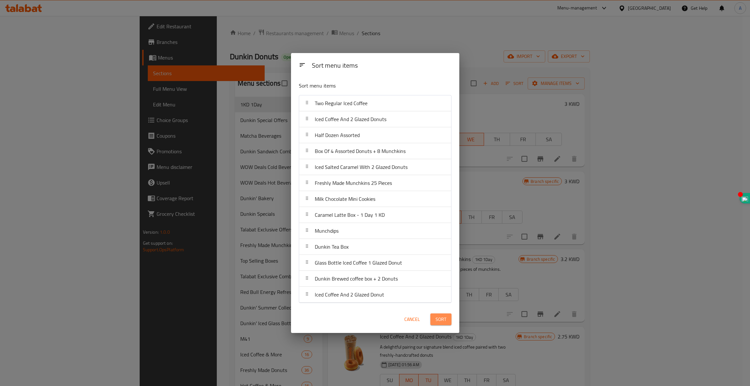
click at [445, 323] on button "Sort" at bounding box center [440, 319] width 21 height 12
